Goal: Find specific page/section: Find specific page/section

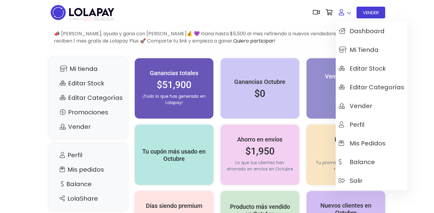
click at [345, 8] on link at bounding box center [345, 12] width 18 height 18
click at [349, 142] on span "Mis pedidos" at bounding box center [362, 143] width 47 height 7
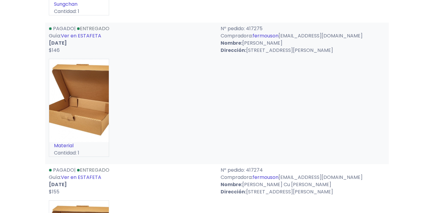
scroll to position [1446, 0]
